Goal: Find specific page/section: Find specific page/section

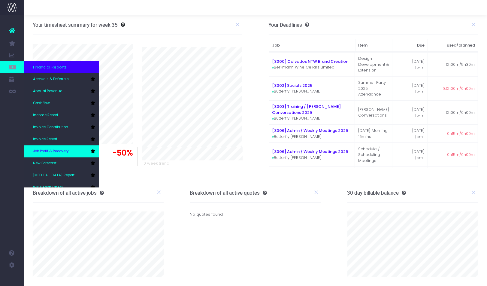
click at [71, 152] on link "Job Profit & Recovery" at bounding box center [61, 151] width 75 height 12
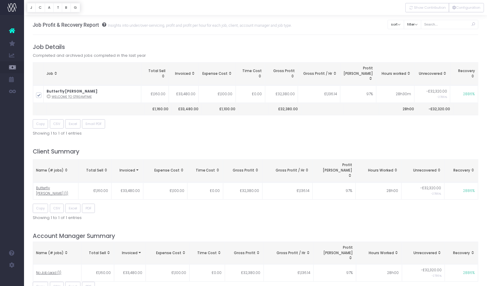
scroll to position [15, 0]
click at [168, 20] on div "Job Profit & Recovery Report Insights into under/over-servicing, profit and pro…" at bounding box center [163, 25] width 260 height 20
